Goal: Navigation & Orientation: Find specific page/section

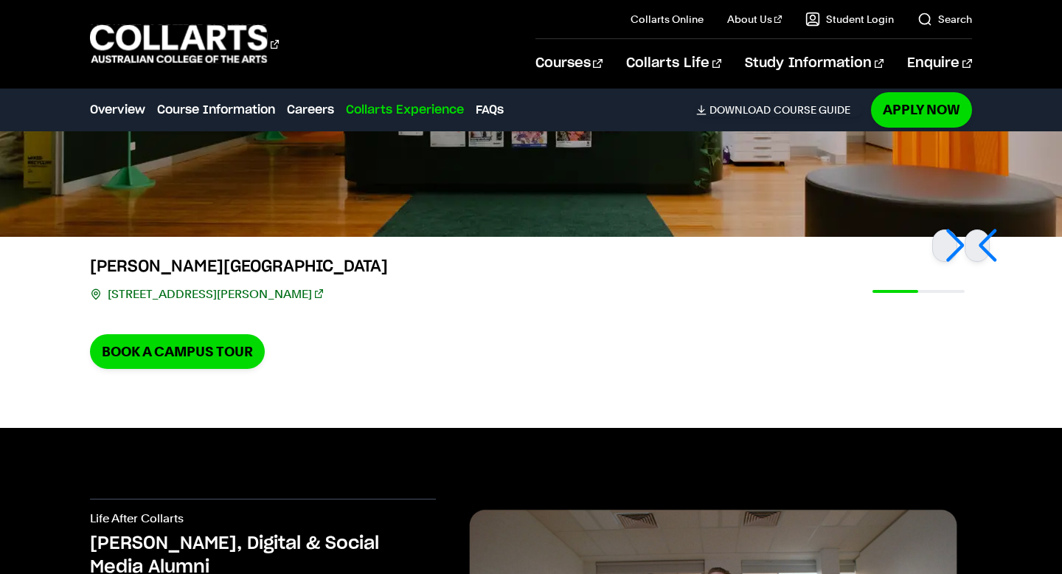
scroll to position [3186, 0]
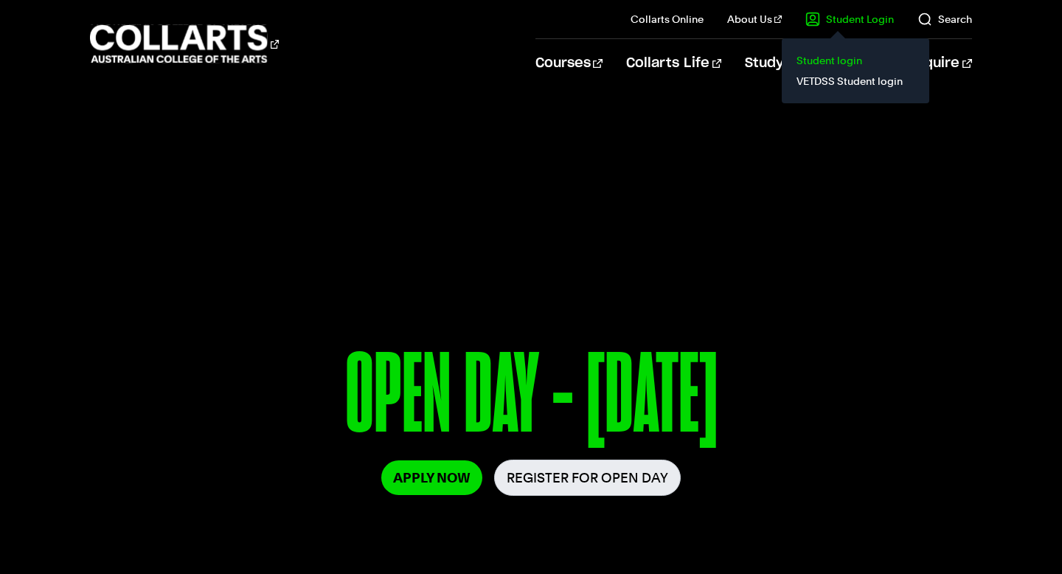
click at [844, 61] on link "Student login" at bounding box center [856, 60] width 124 height 21
